Goal: Information Seeking & Learning: Learn about a topic

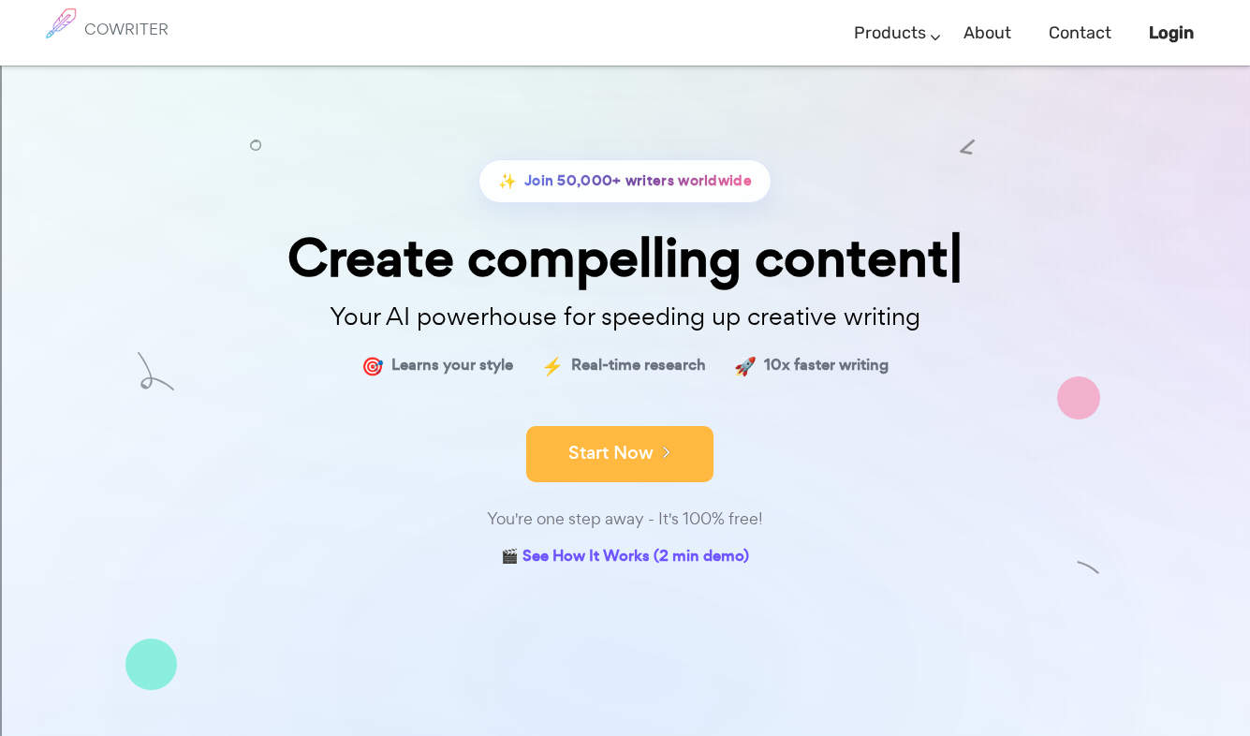
click at [659, 455] on icon at bounding box center [662, 451] width 17 height 21
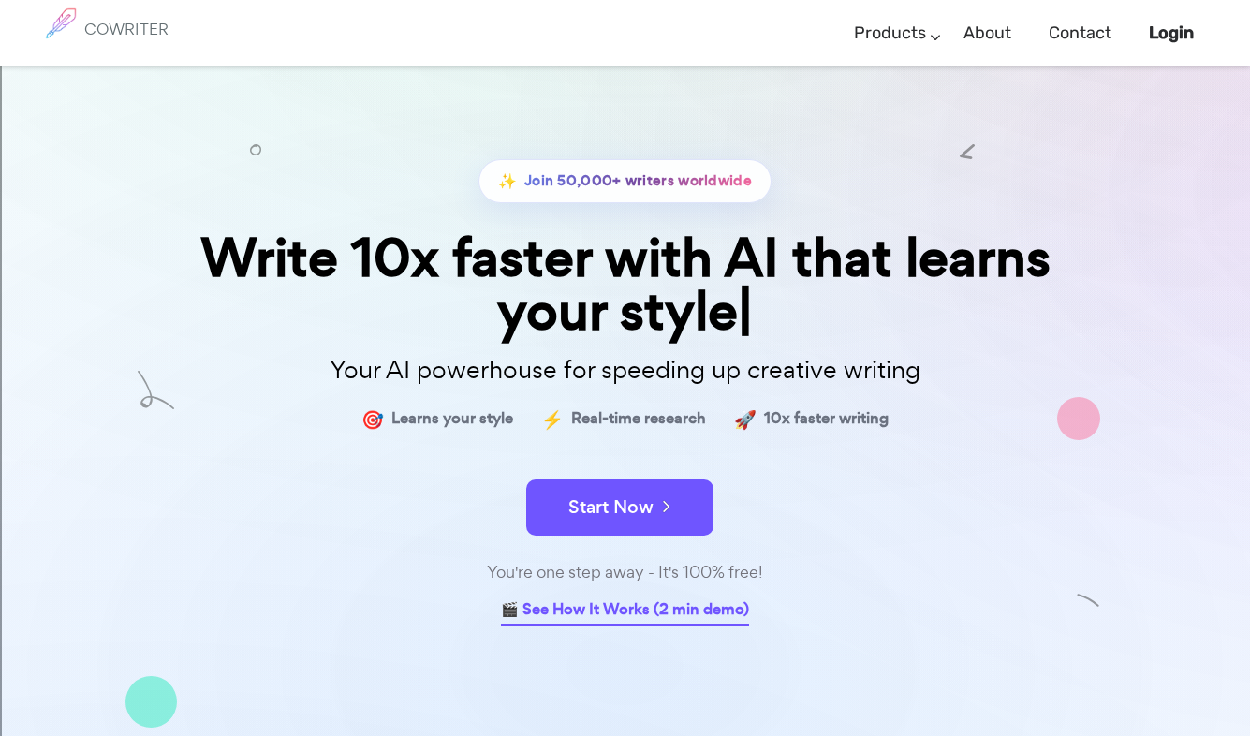
click at [614, 612] on link "🎬 See How It Works (2 min demo)" at bounding box center [625, 610] width 248 height 29
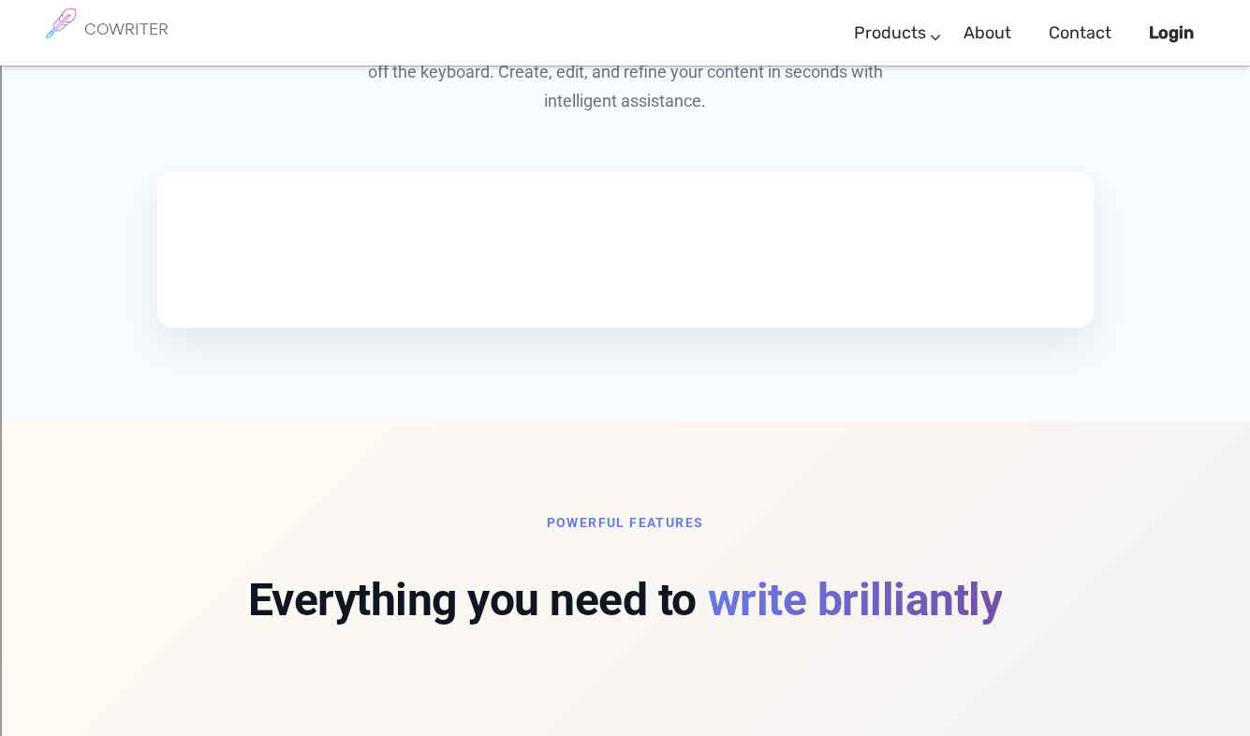
scroll to position [838, 0]
